Goal: Information Seeking & Learning: Learn about a topic

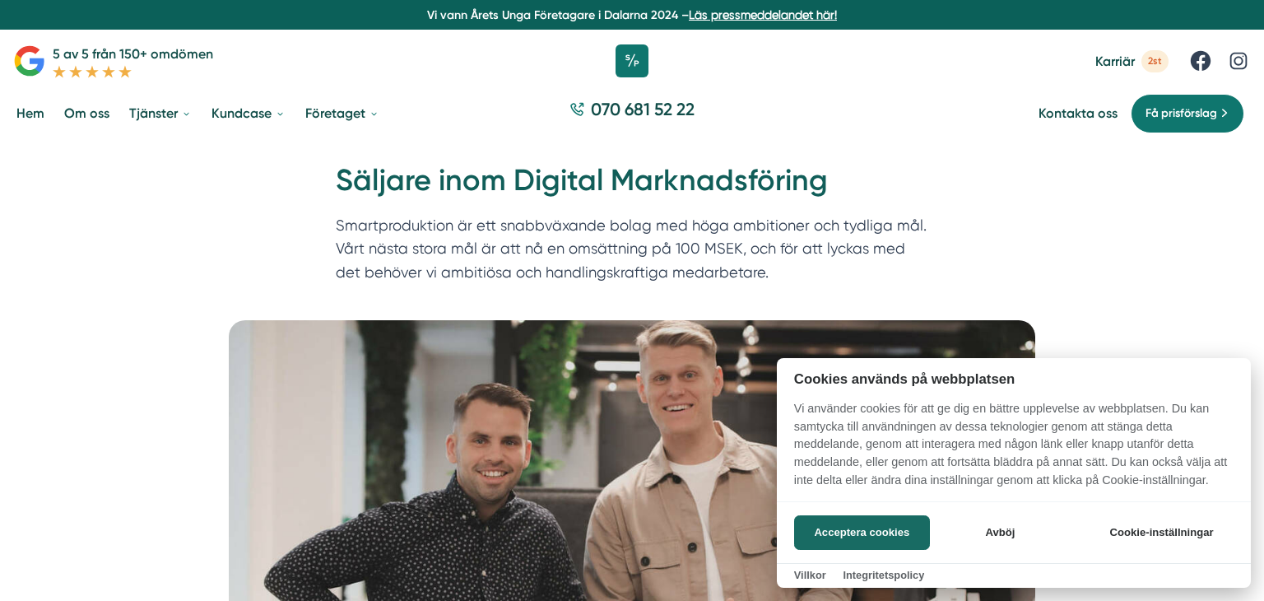
click at [859, 527] on button "Acceptera cookies" at bounding box center [862, 532] width 136 height 35
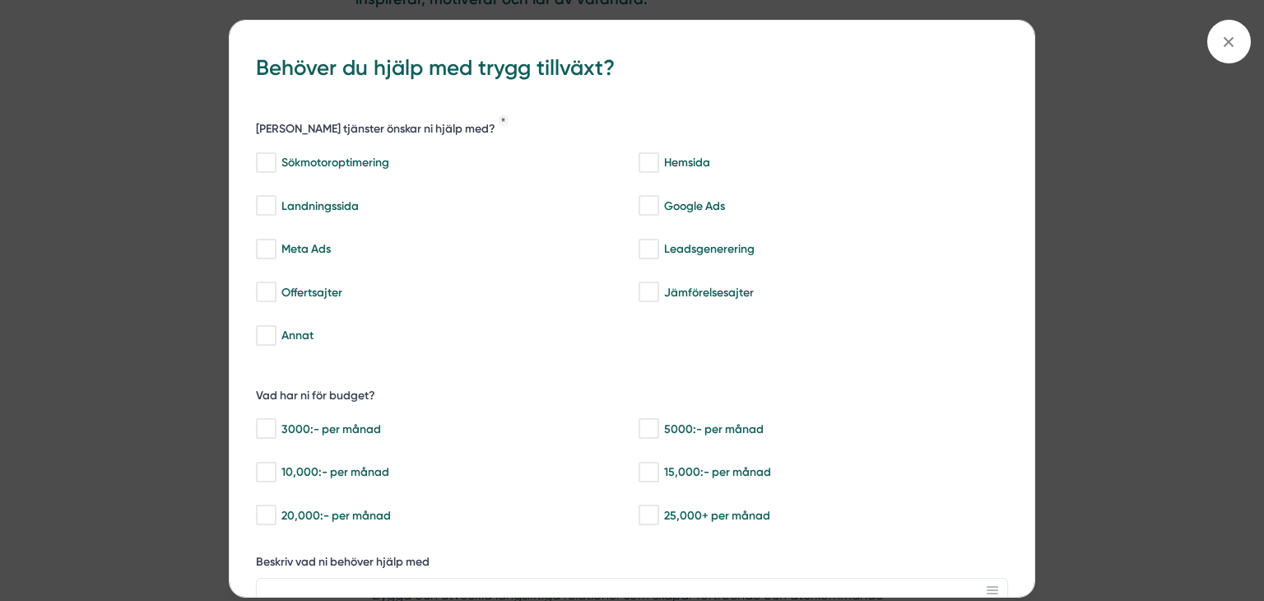
click at [137, 342] on div "bbc9b822-b2c6-488a-ab3e-9a2d59e49c7c Behöver du hjälp med trygg tillväxt? [PERS…" at bounding box center [632, 300] width 1264 height 601
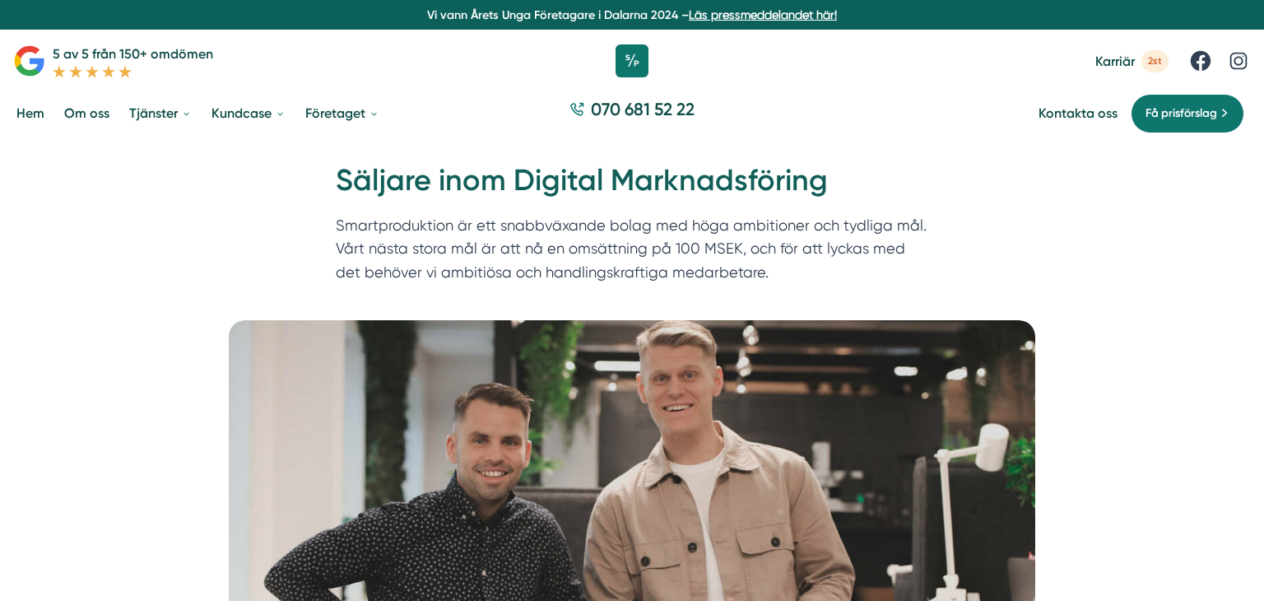
click at [1119, 62] on span "Karriär" at bounding box center [1114, 61] width 39 height 16
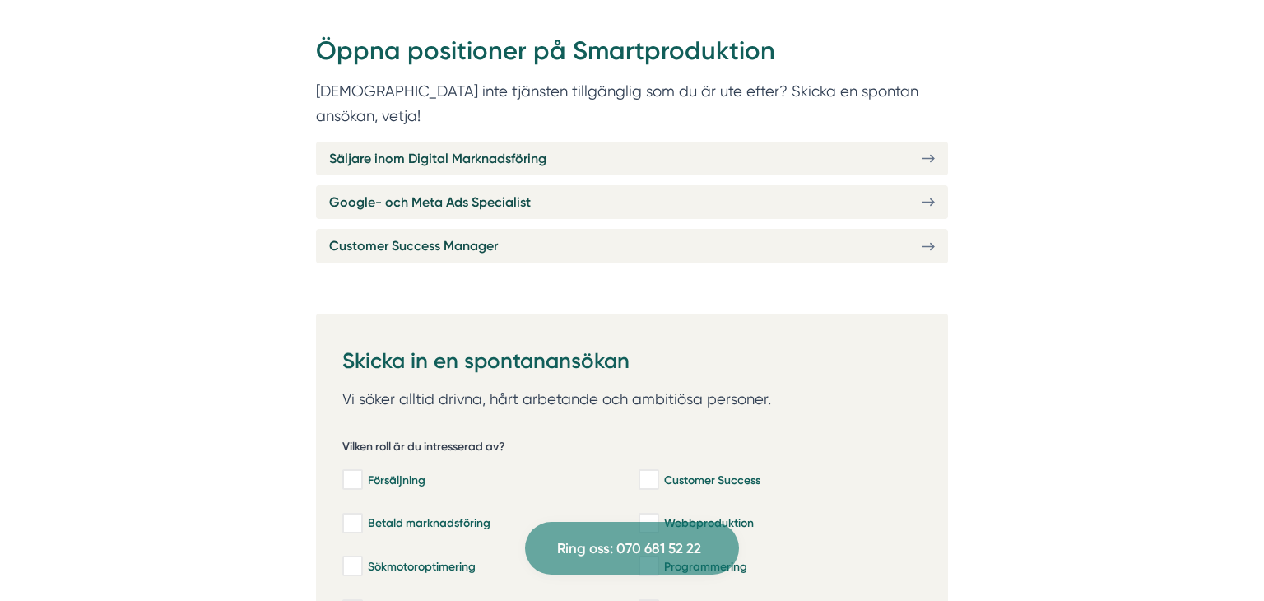
scroll to position [647, 0]
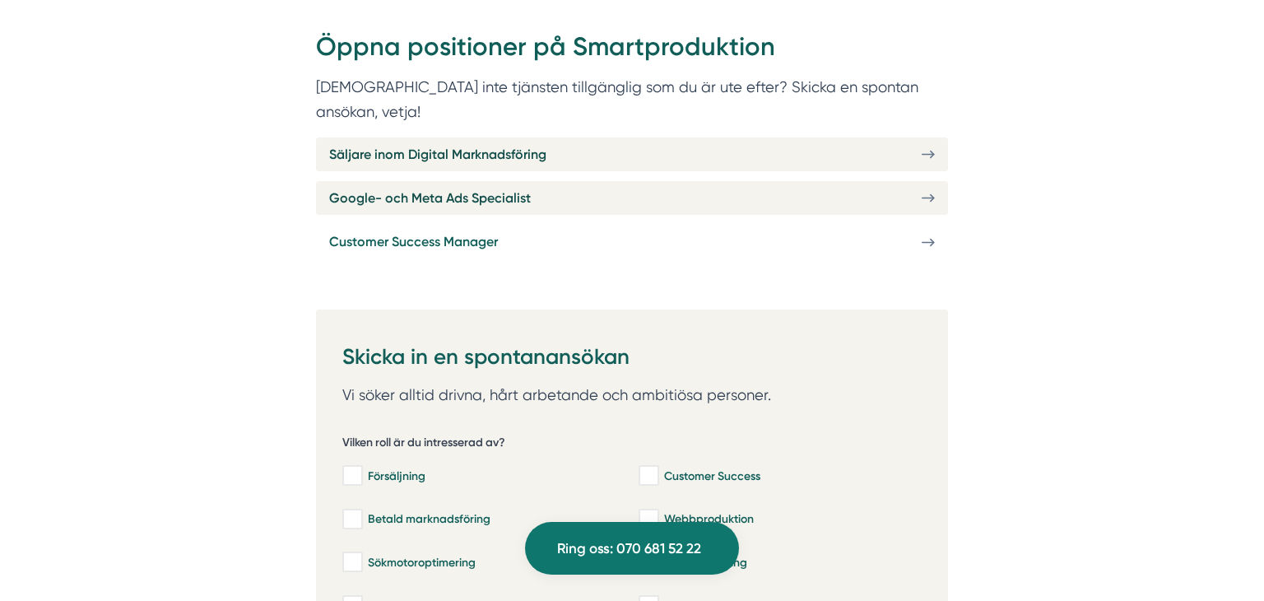
click at [459, 231] on span "Customer Success Manager" at bounding box center [413, 241] width 169 height 21
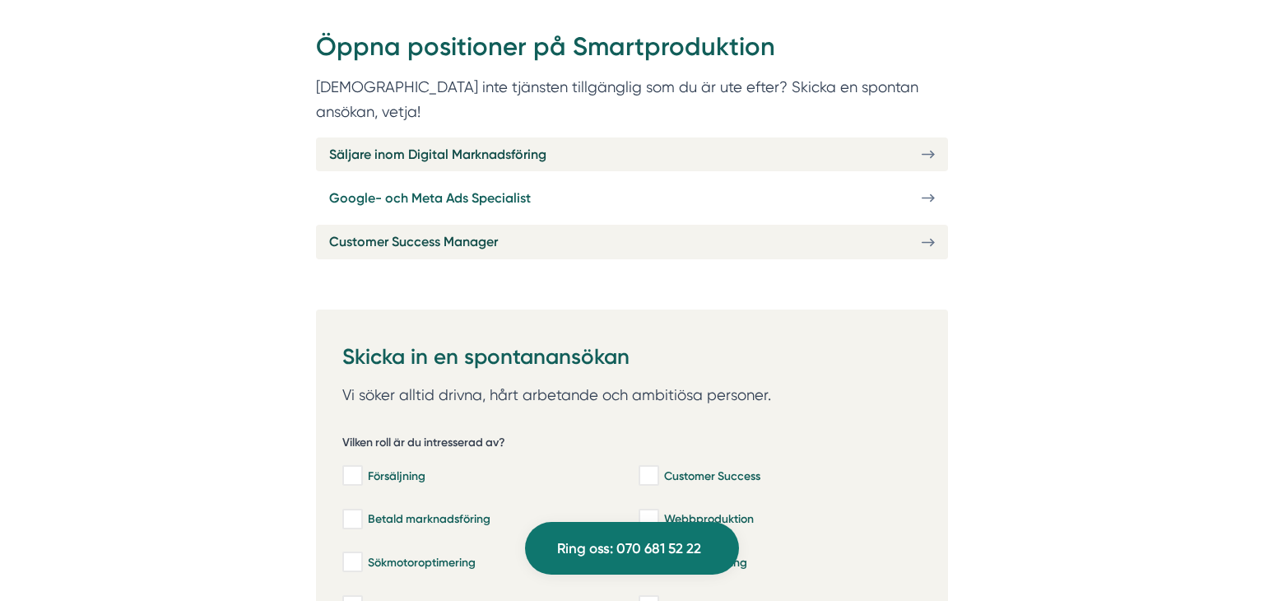
click at [408, 188] on span "Google- och Meta Ads Specialist" at bounding box center [430, 198] width 202 height 21
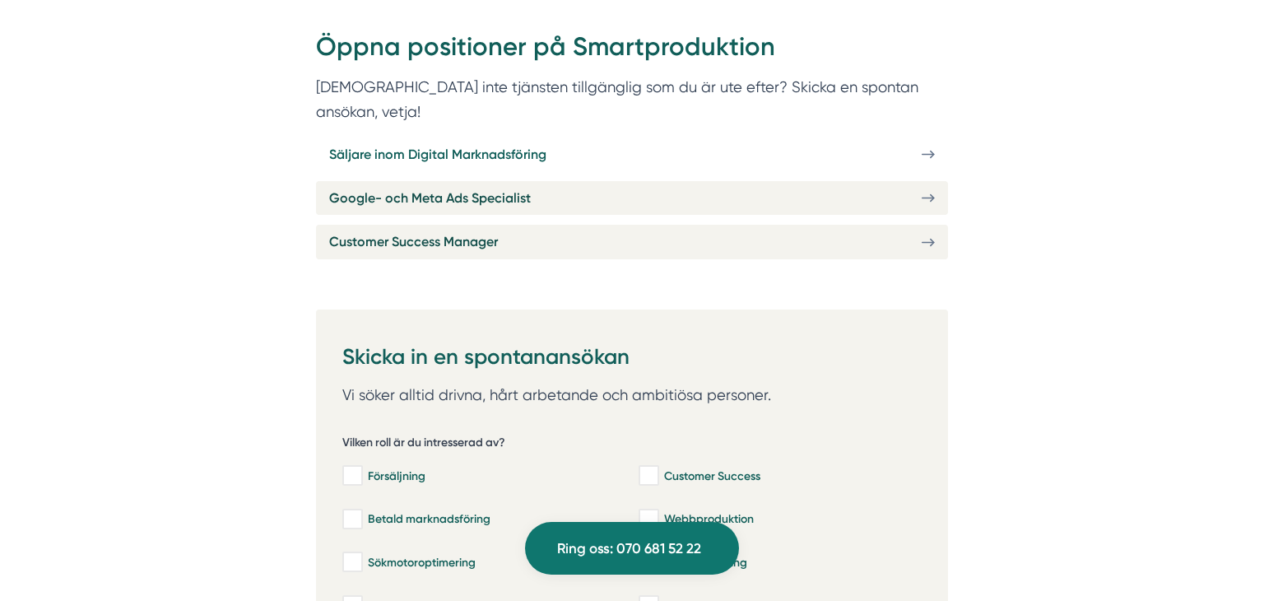
click at [435, 144] on span "Säljare inom Digital Marknadsföring" at bounding box center [437, 154] width 217 height 21
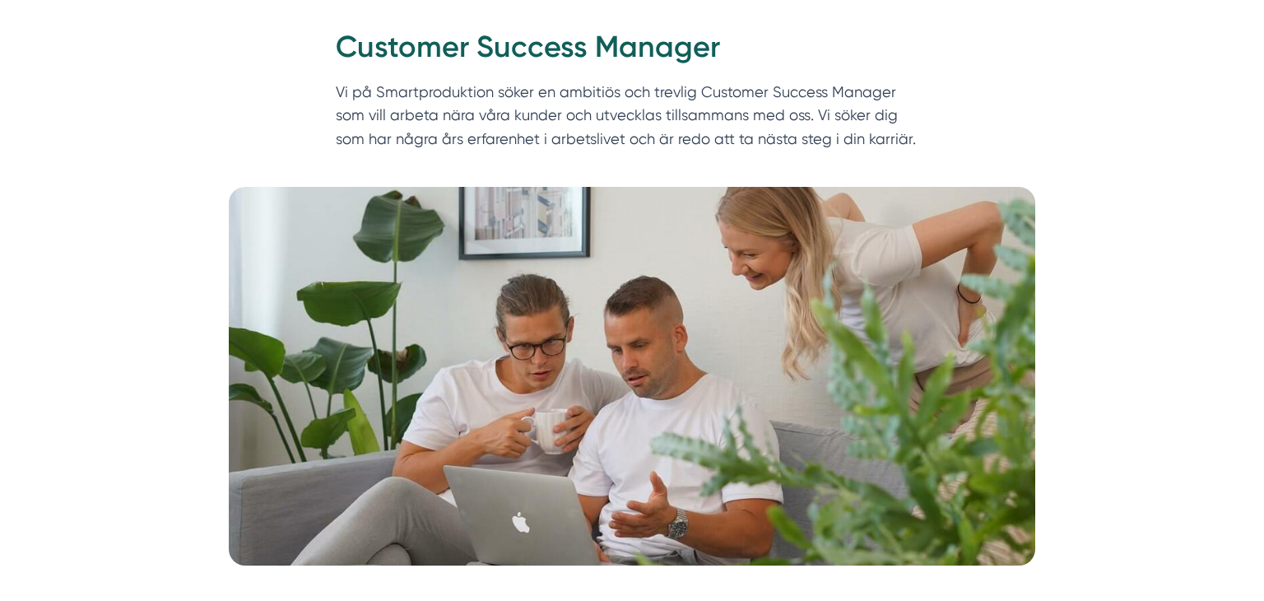
scroll to position [132, 0]
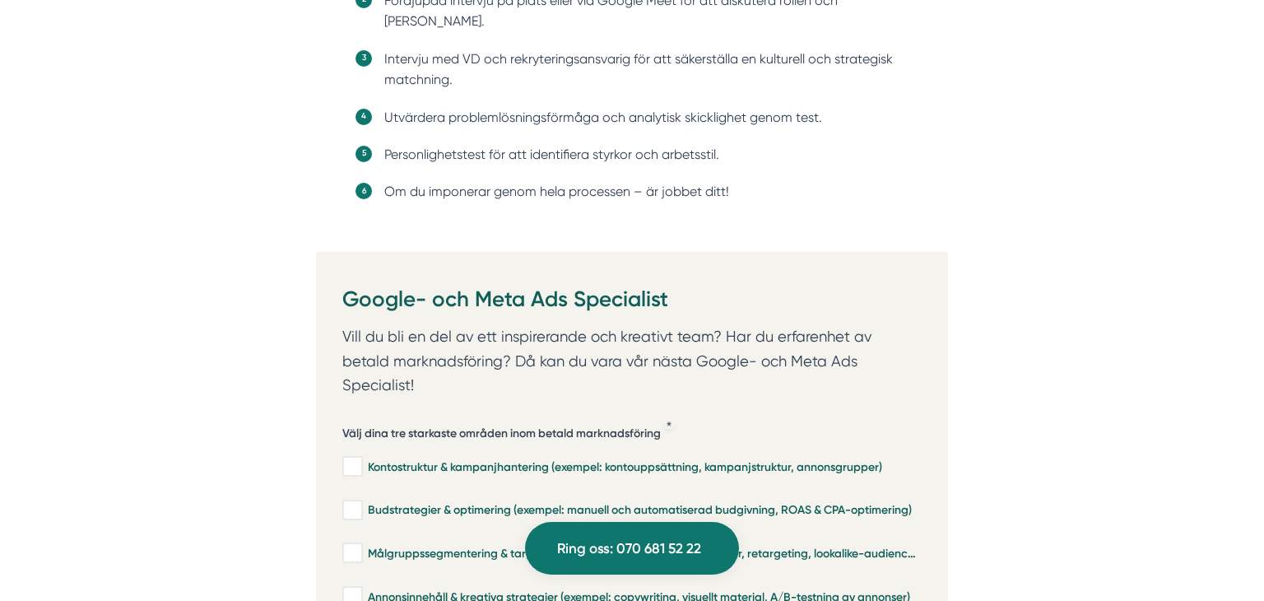
scroll to position [3810, 0]
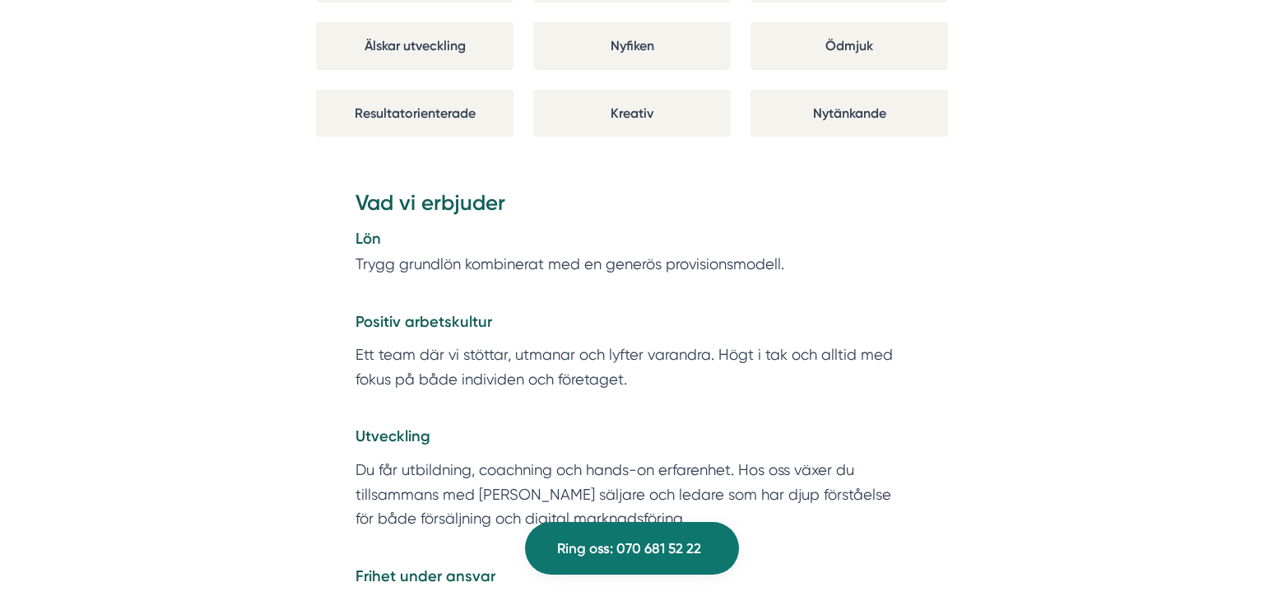
scroll to position [2873, 0]
